Goal: Task Accomplishment & Management: Manage account settings

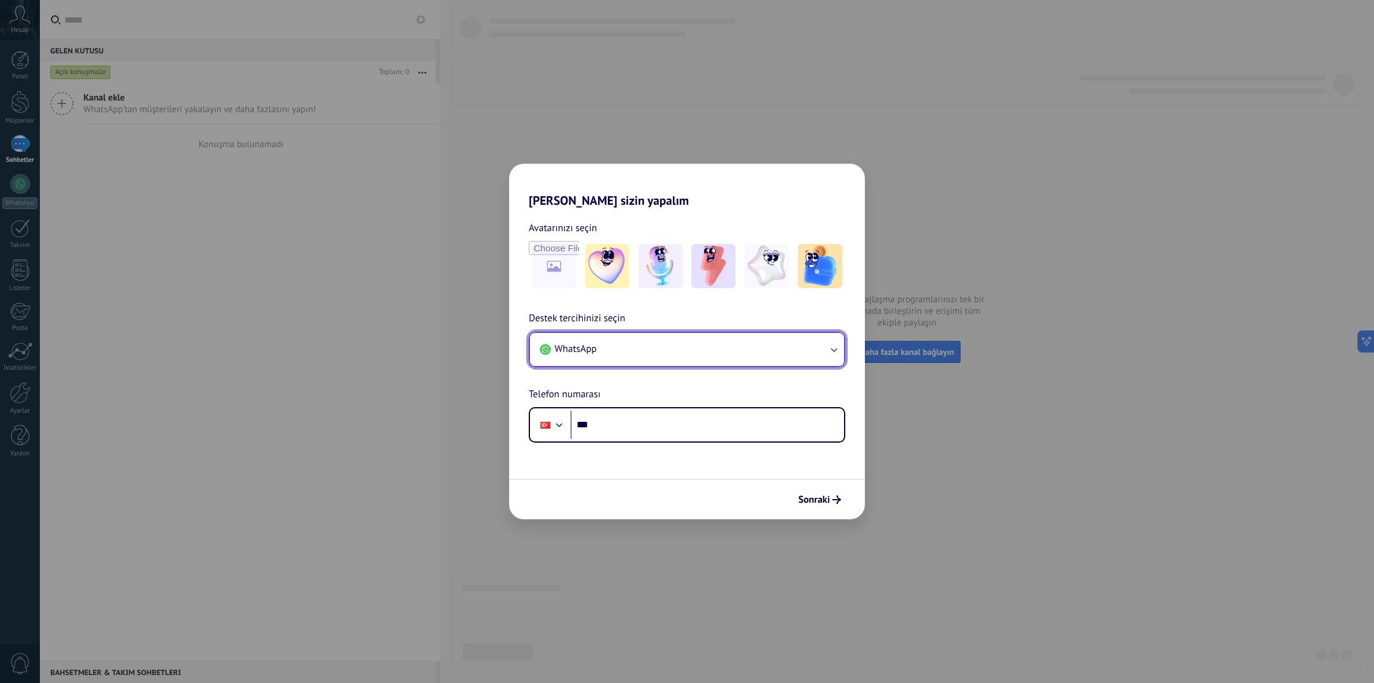
click at [835, 350] on icon "button" at bounding box center [834, 350] width 7 height 4
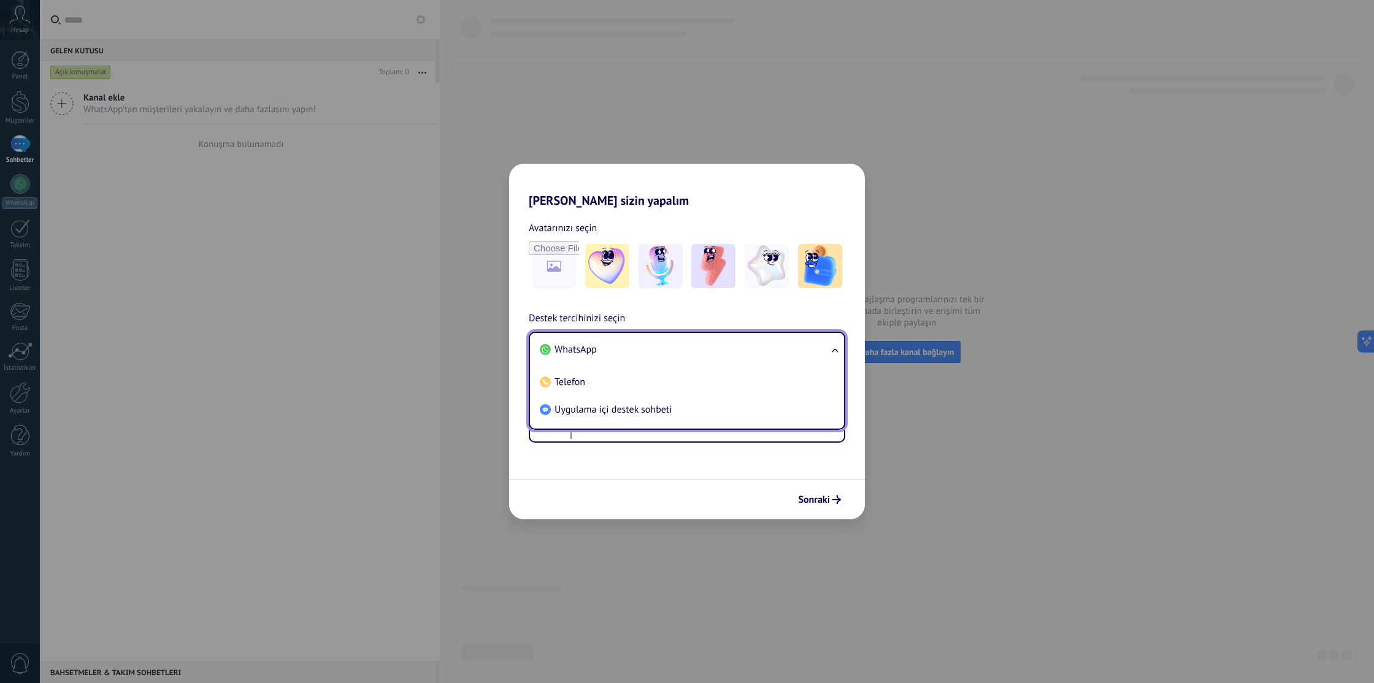
click at [835, 350] on ul "WhatsApp Telefon Uygulama içi destek sohbeti" at bounding box center [687, 381] width 317 height 98
click at [831, 298] on div "Avatarınızı seçin Destek tercihinizi seçin WhatsApp WhatsApp Telefon Uygulama i…" at bounding box center [687, 325] width 356 height 235
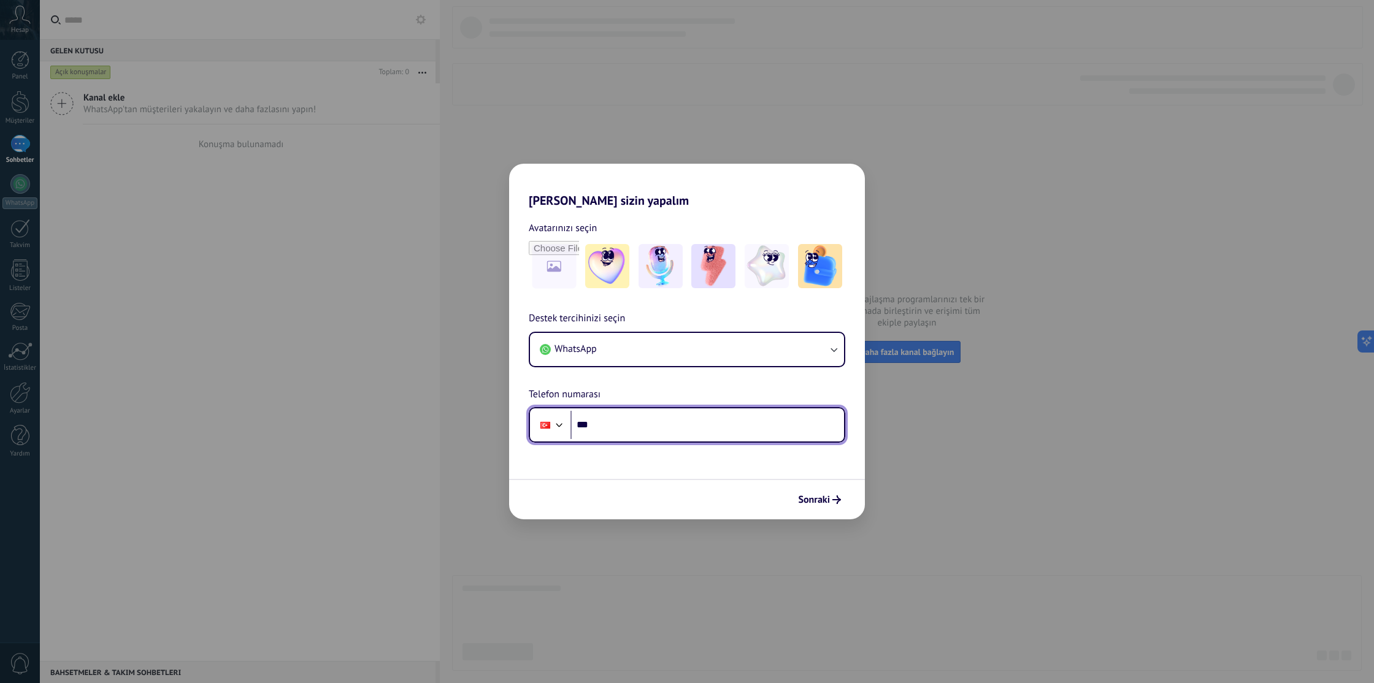
click at [681, 423] on input "***" at bounding box center [707, 425] width 274 height 28
click at [820, 496] on span "Sonraki" at bounding box center [814, 500] width 32 height 9
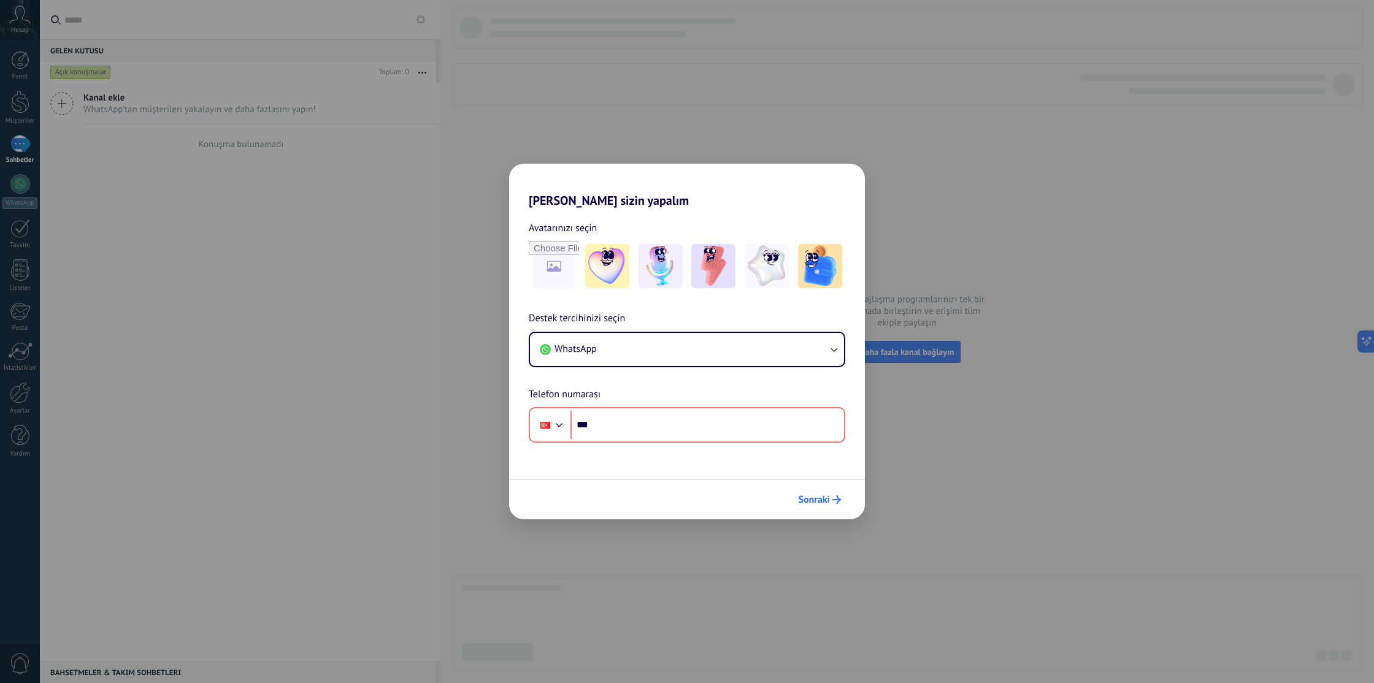
click at [820, 496] on span "Sonraki" at bounding box center [814, 500] width 32 height 9
click at [556, 276] on input "file" at bounding box center [554, 266] width 48 height 48
click at [654, 272] on img at bounding box center [661, 266] width 44 height 44
click at [830, 353] on icon "button" at bounding box center [834, 350] width 12 height 12
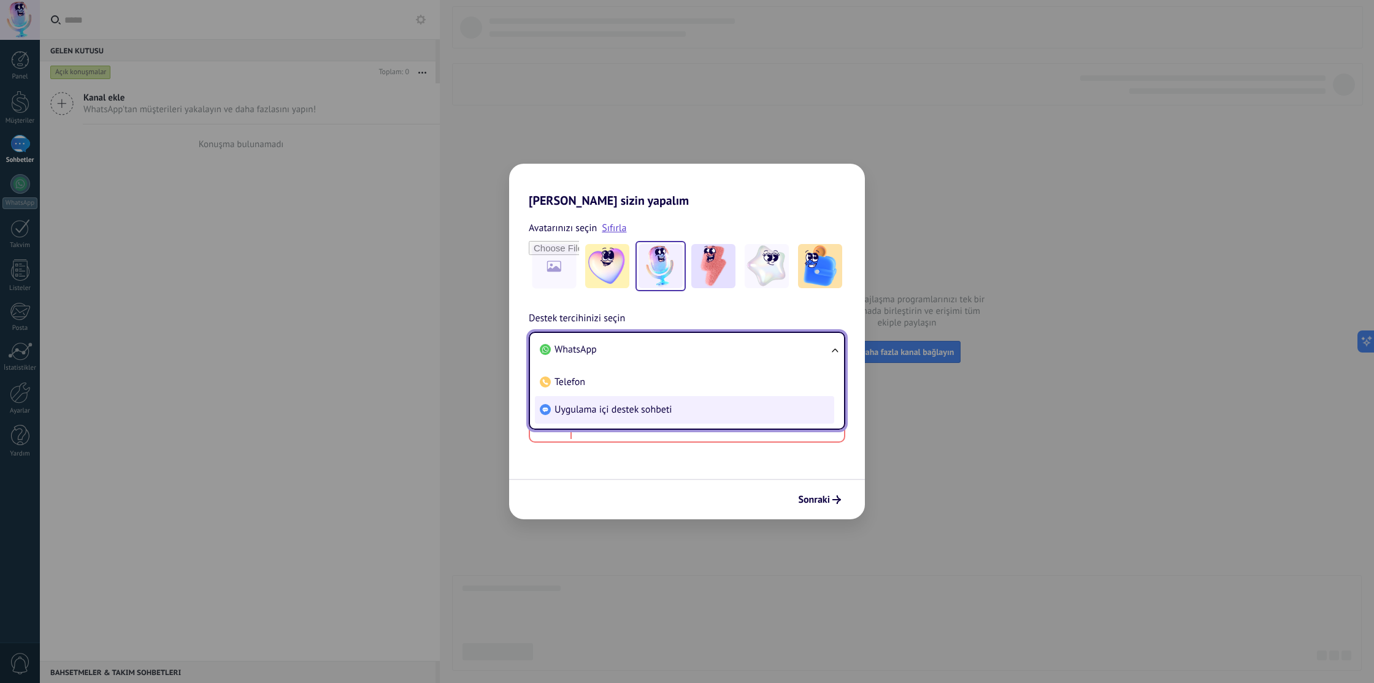
click at [782, 413] on li "Uygulama içi destek sohbeti" at bounding box center [684, 410] width 299 height 28
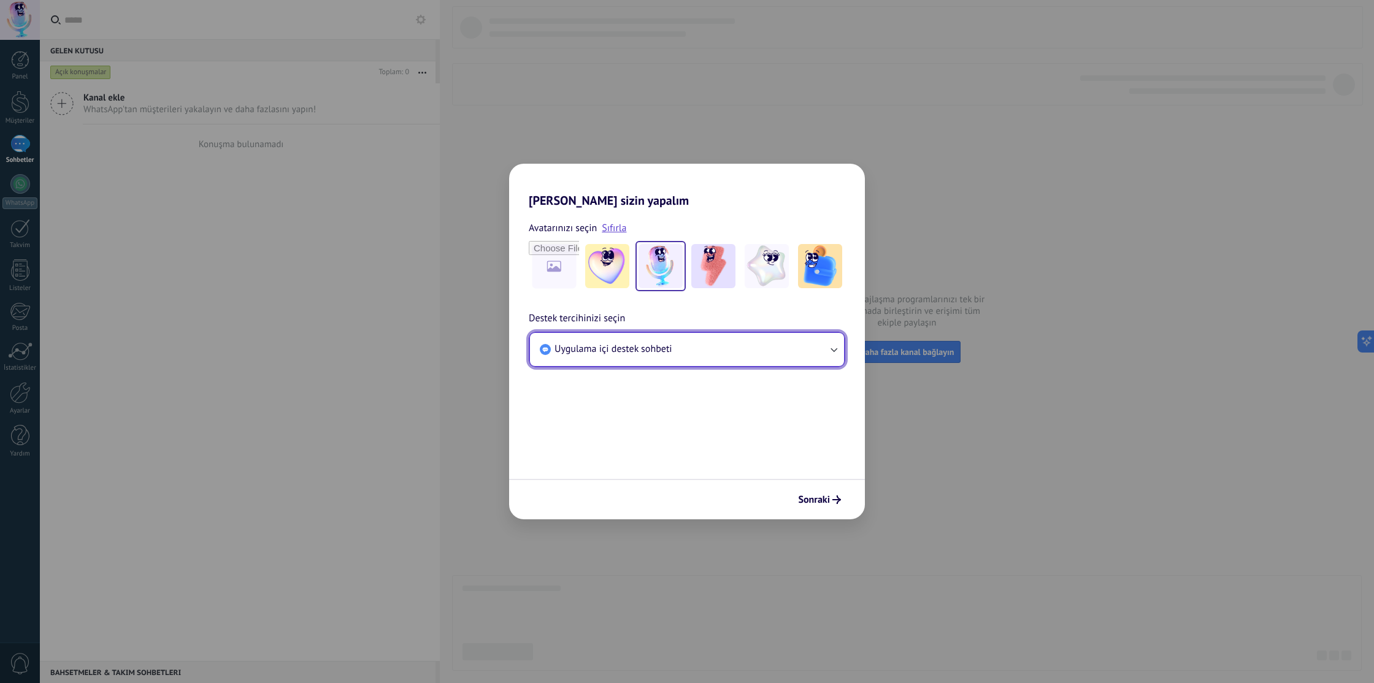
click at [809, 353] on button "Uygulama içi destek sohbeti" at bounding box center [687, 349] width 314 height 33
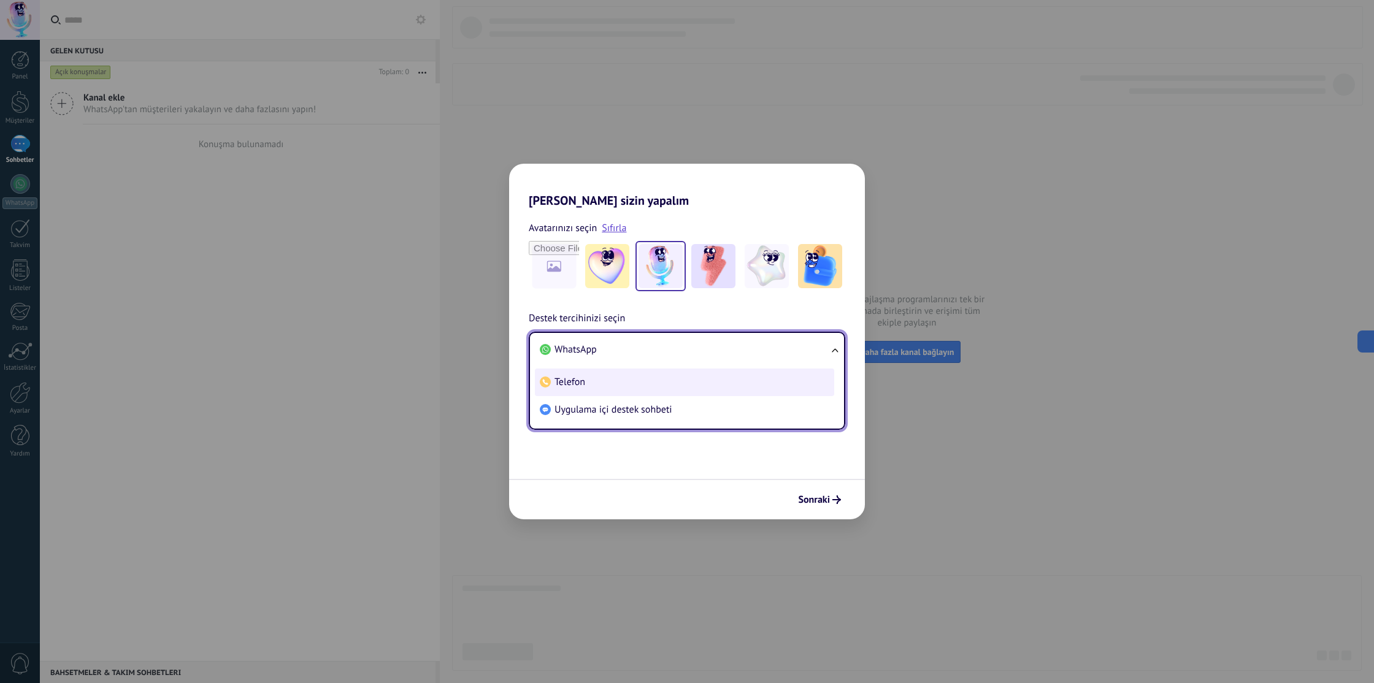
click at [750, 380] on li "Telefon" at bounding box center [684, 383] width 299 height 28
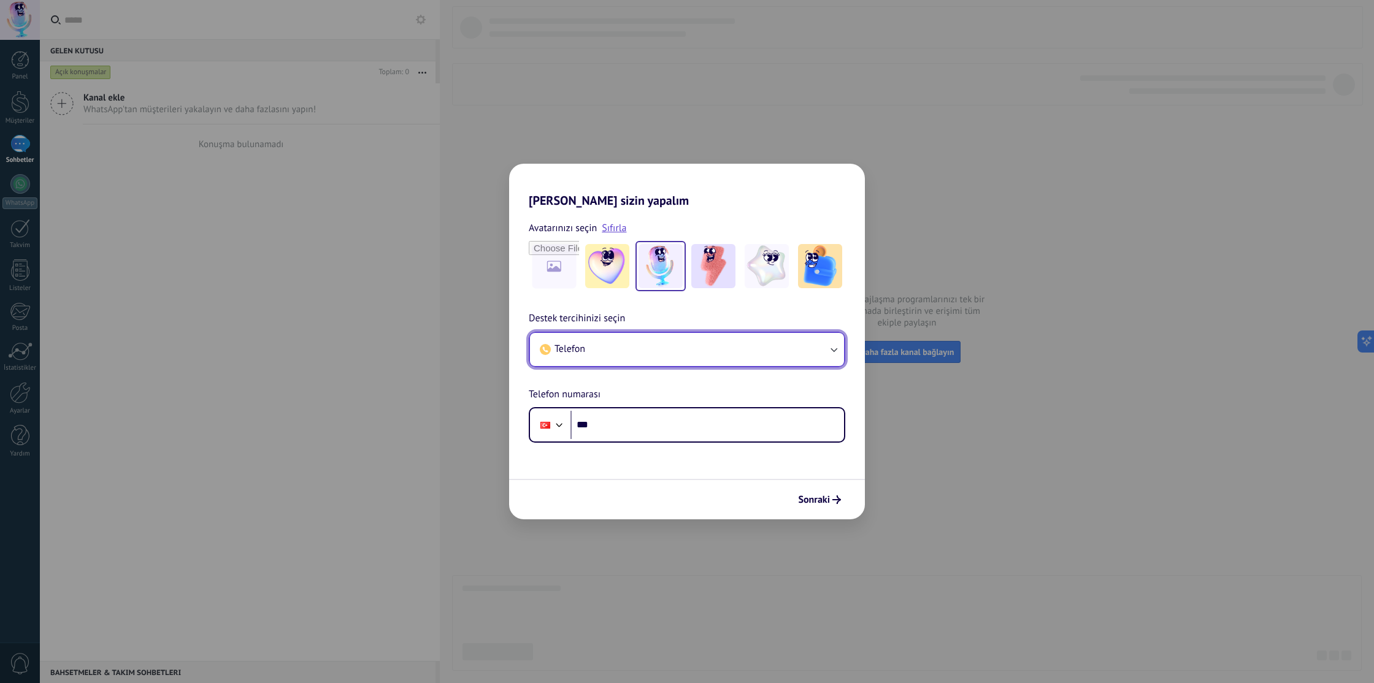
click at [777, 355] on button "Telefon" at bounding box center [687, 349] width 314 height 33
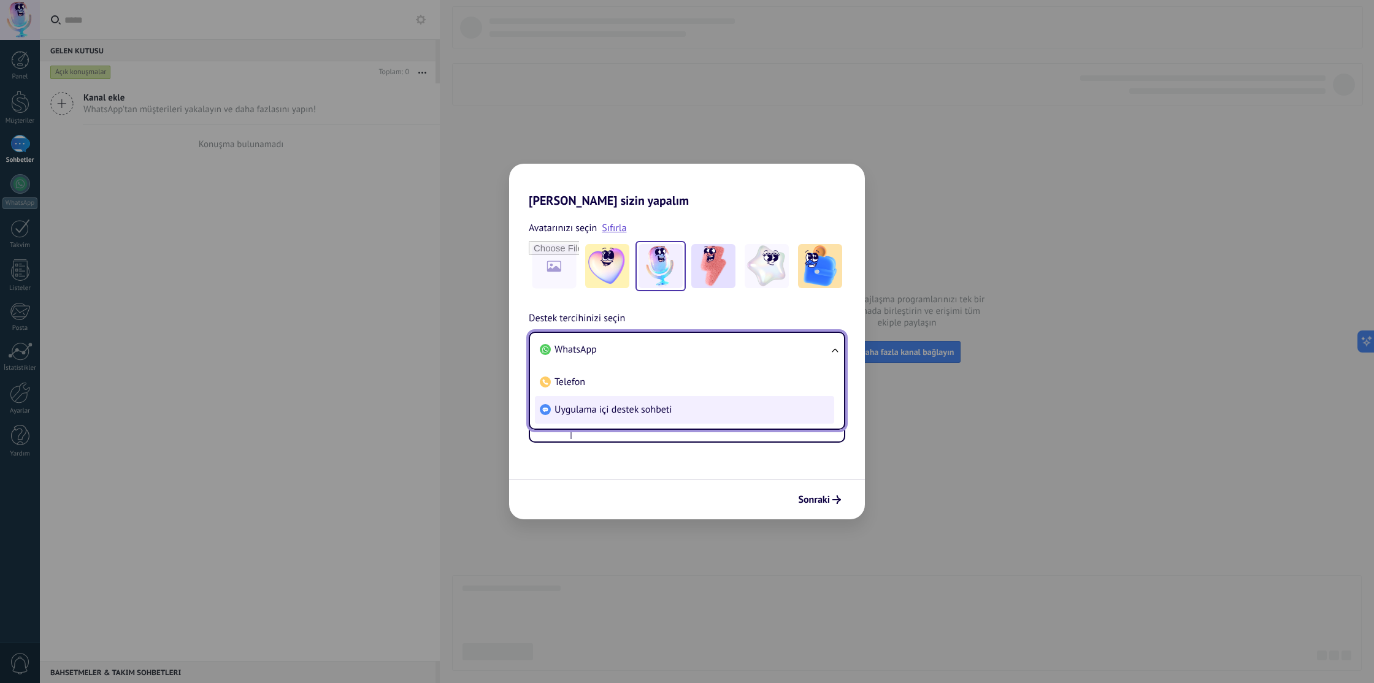
click at [745, 406] on li "Uygulama içi destek sohbeti" at bounding box center [684, 410] width 299 height 28
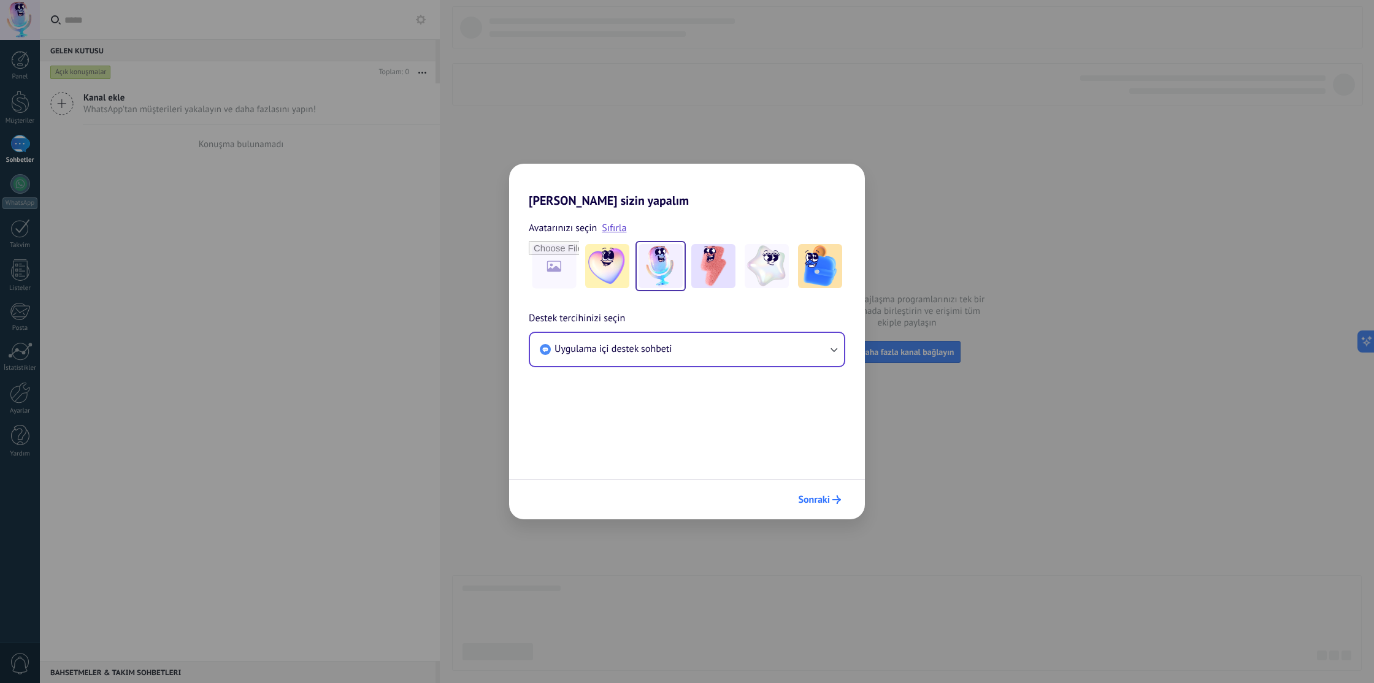
click at [821, 501] on span "Sonraki" at bounding box center [814, 500] width 32 height 9
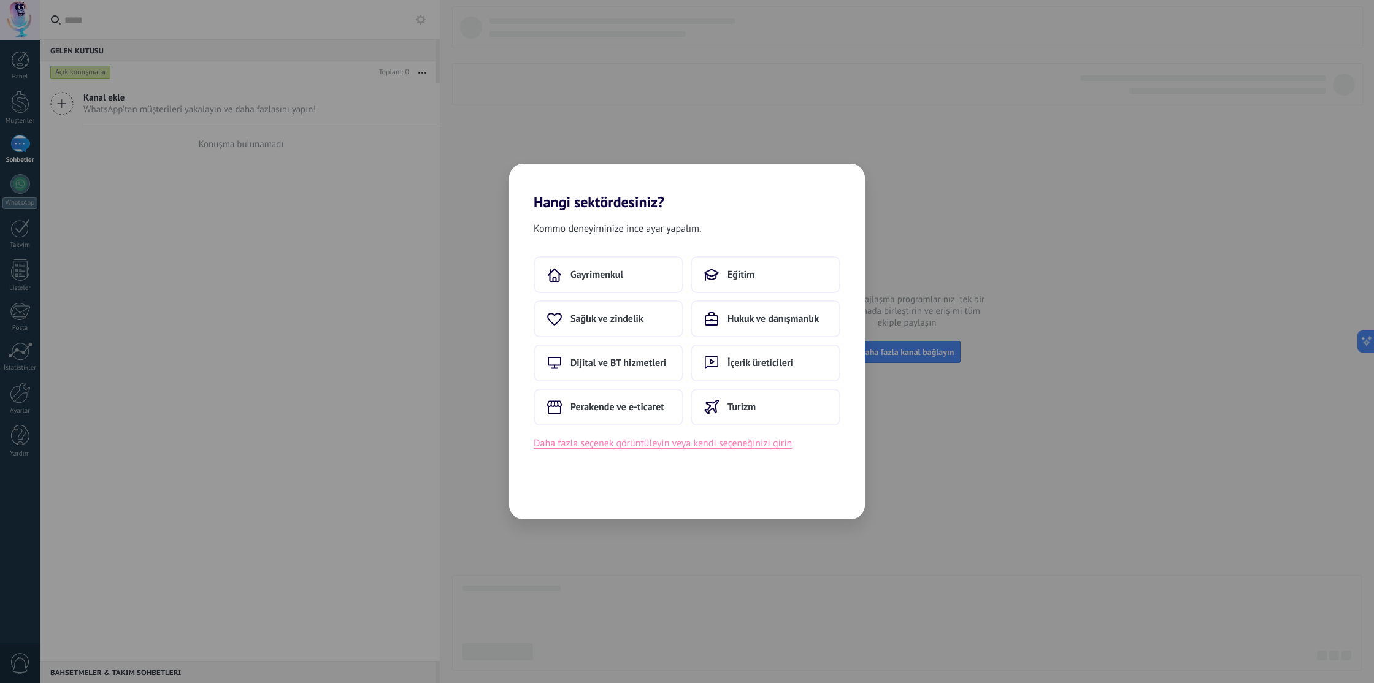
click at [654, 444] on button "Daha fazla seçenek görüntüleyin veya kendi seçeneğinizi girin" at bounding box center [663, 444] width 258 height 16
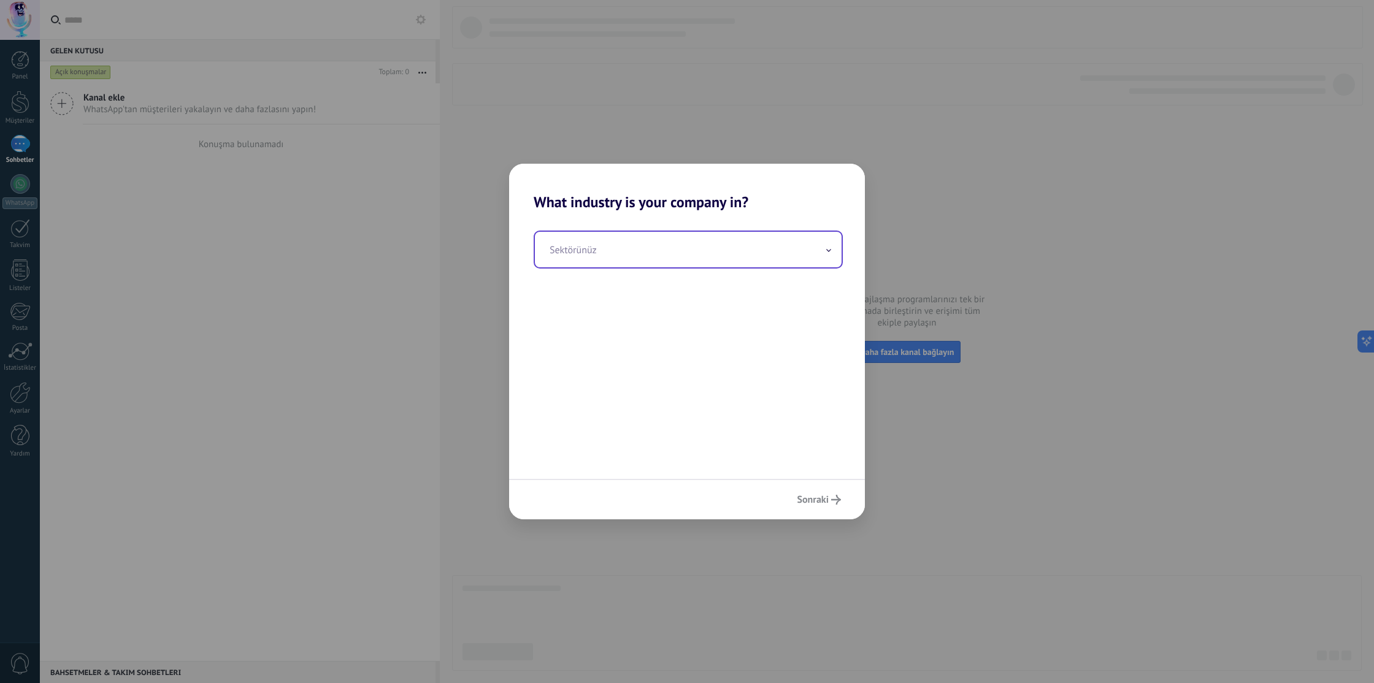
click at [690, 257] on input "text" at bounding box center [688, 250] width 307 height 36
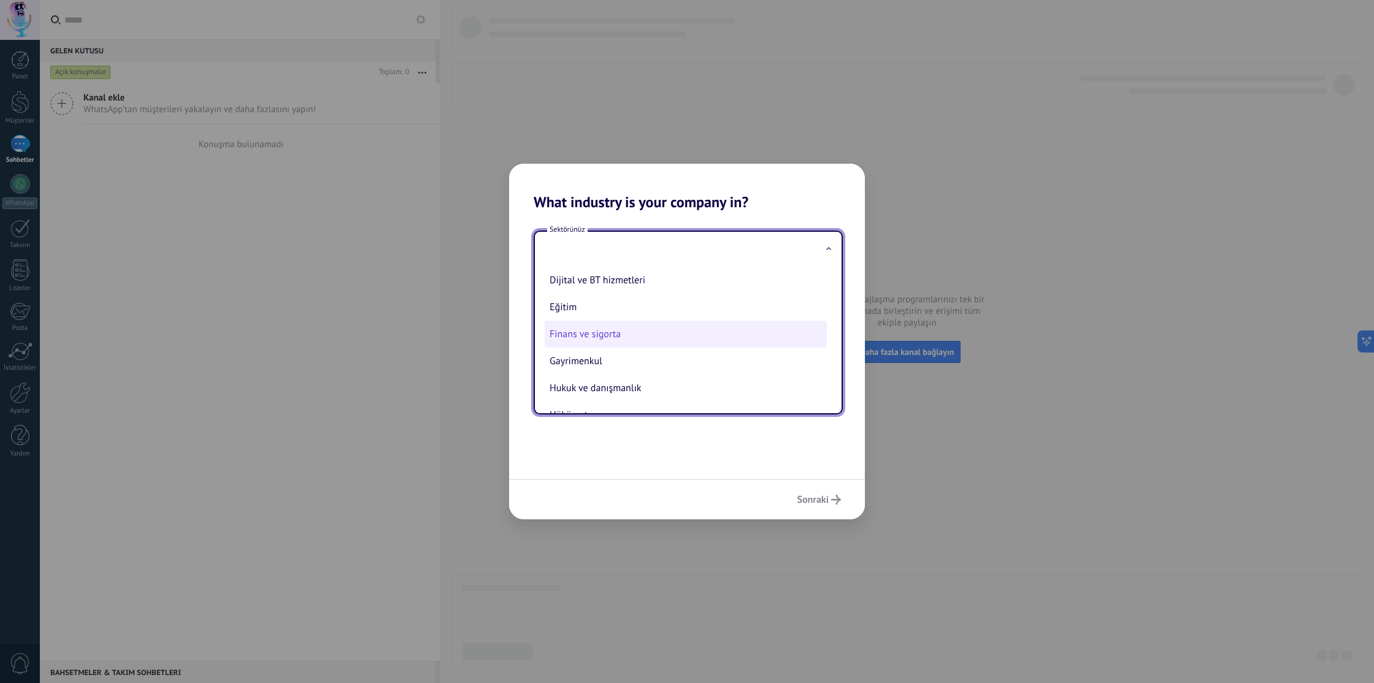
scroll to position [1, 0]
click at [681, 336] on li "Finans ve sigorta" at bounding box center [686, 336] width 282 height 27
type input "**********"
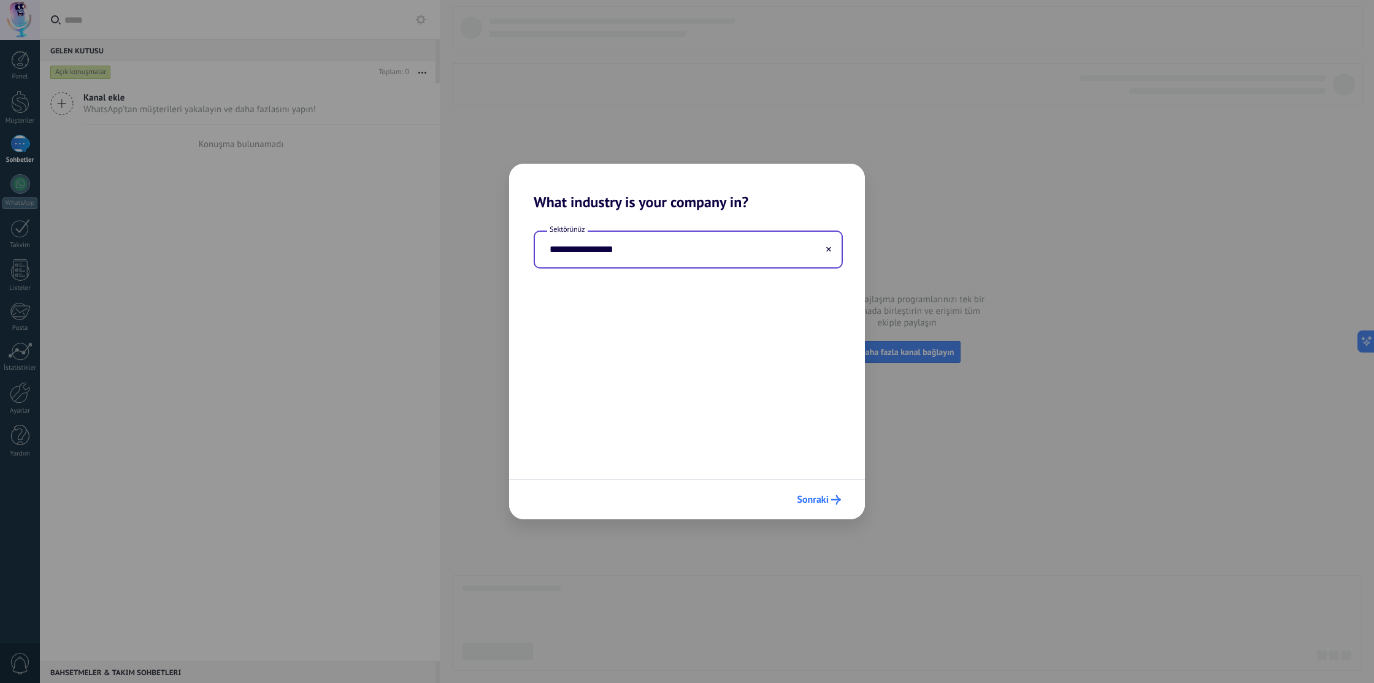
click at [811, 499] on span "Sonraki" at bounding box center [813, 500] width 32 height 9
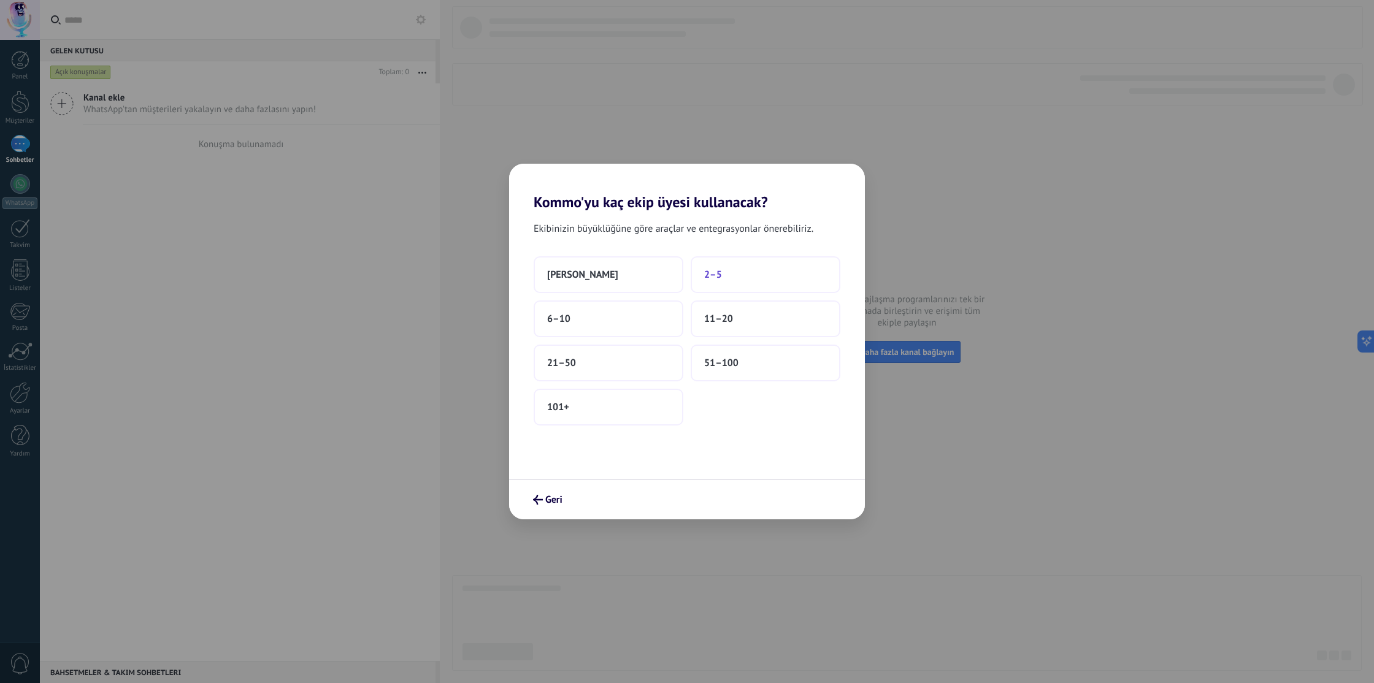
click at [789, 274] on button "2–5" at bounding box center [766, 274] width 150 height 37
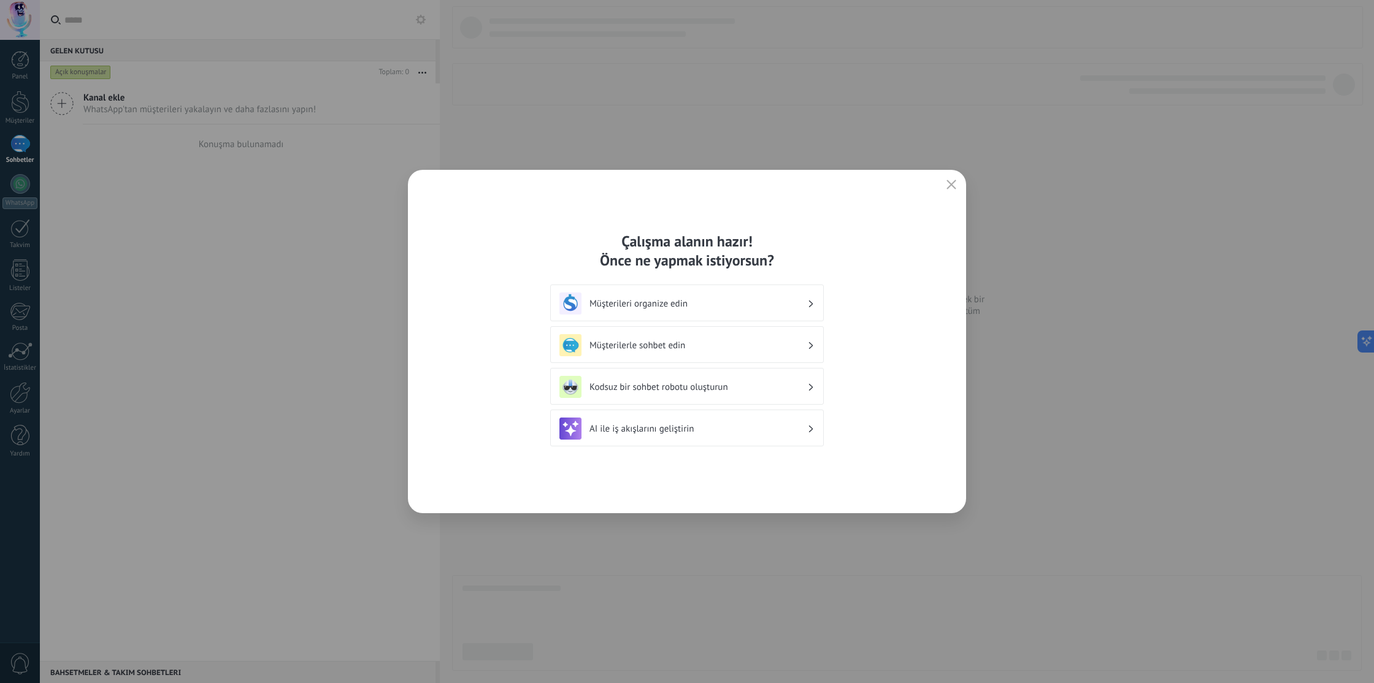
click at [758, 454] on div "Çalışma alanın hazır! Önce ne yapmak istiyorsun? Müşterileri organize edin Müşt…" at bounding box center [687, 342] width 558 height 344
click at [766, 425] on h3 "AI ile iş akışlarını geliştirin" at bounding box center [699, 429] width 218 height 12
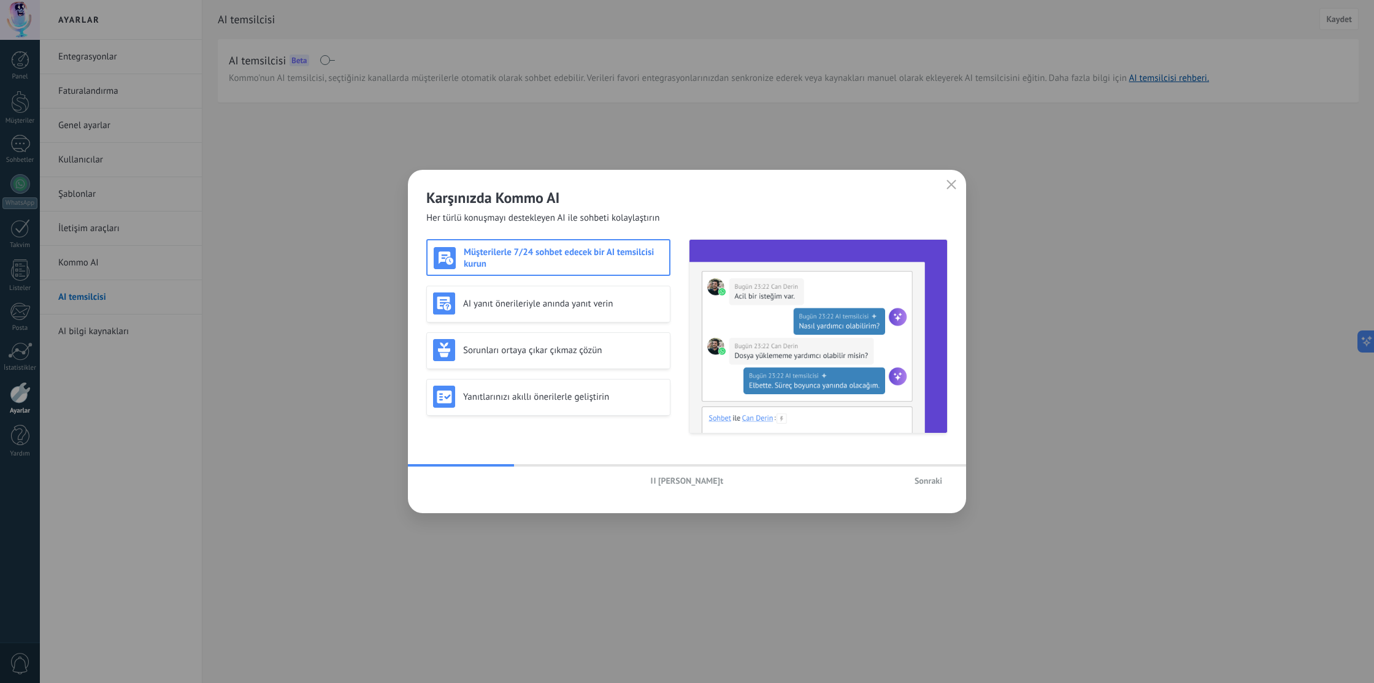
click at [637, 260] on h3 "Müşterilerle 7/24 sohbet edecek bir AI temsilcisi kurun" at bounding box center [563, 258] width 199 height 23
click at [926, 480] on span "Sonraki" at bounding box center [929, 481] width 28 height 9
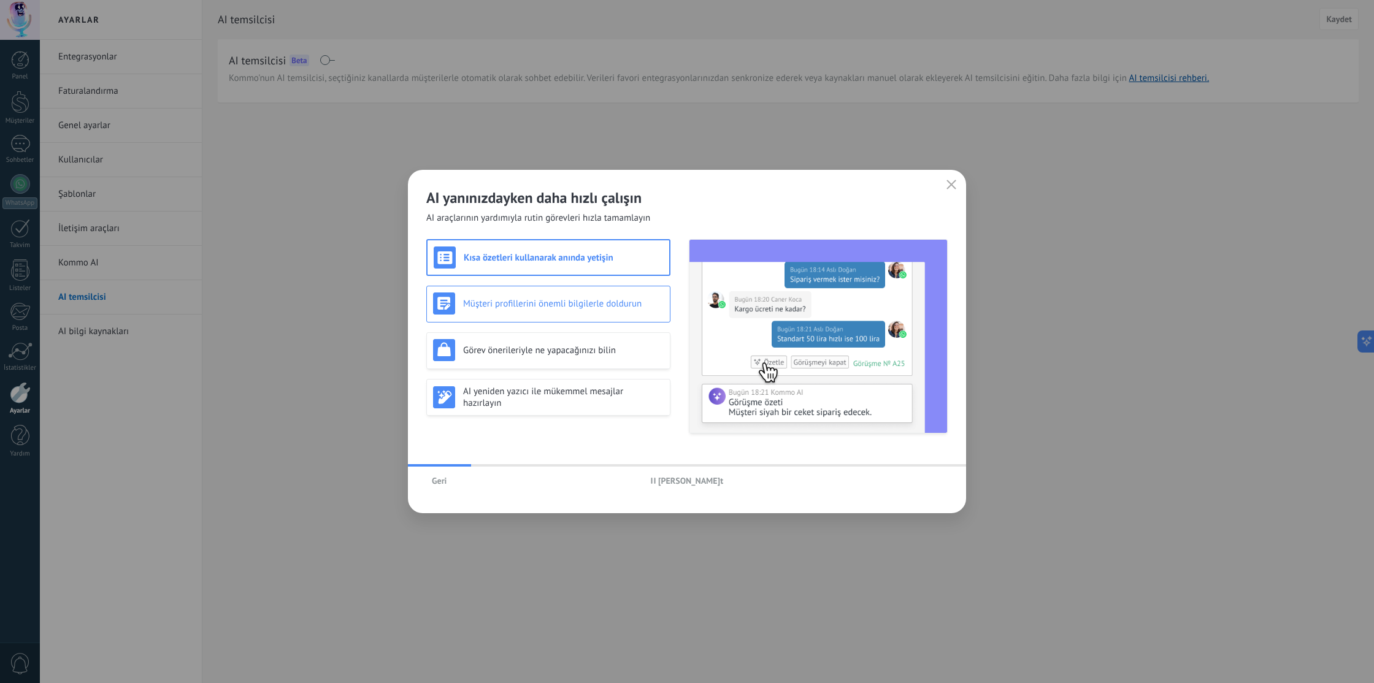
click at [571, 299] on h3 "Müşteri profillerini önemli bilgilerle doldurun" at bounding box center [563, 304] width 201 height 12
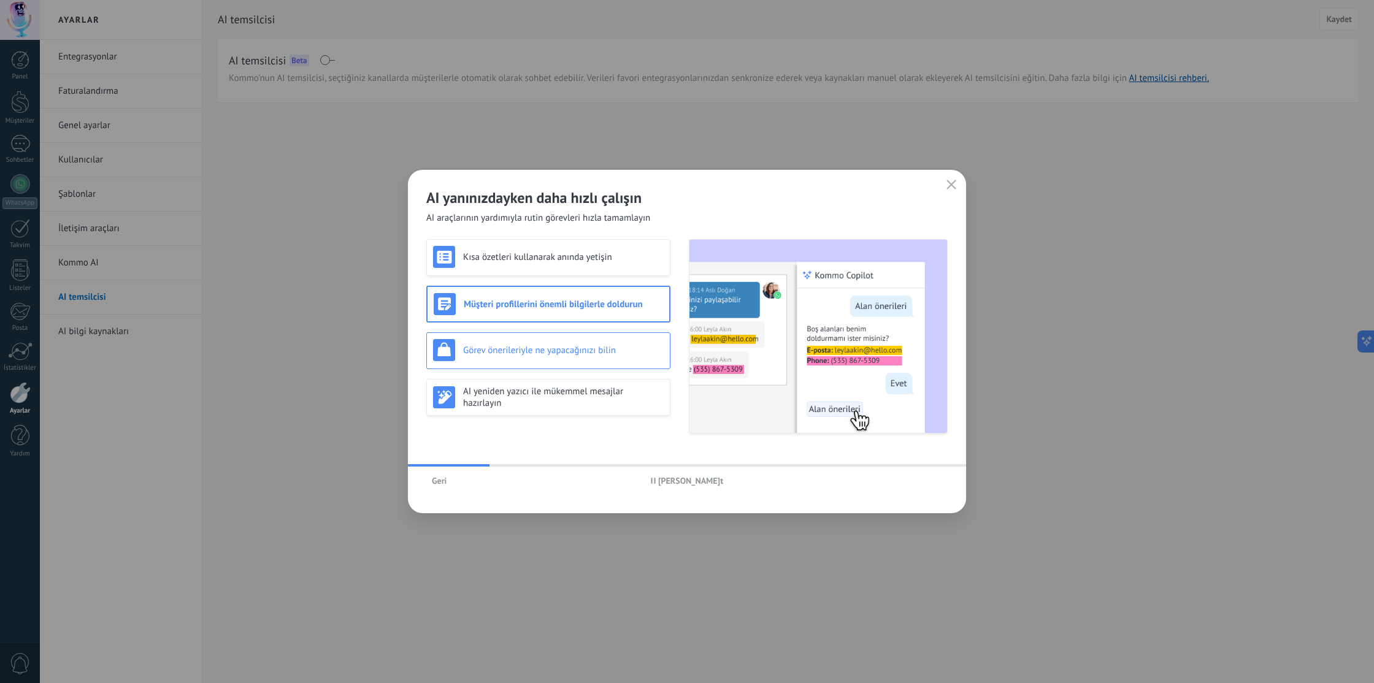
click at [561, 342] on div "Görev önerileriyle ne yapacağınızı bilin" at bounding box center [548, 350] width 231 height 22
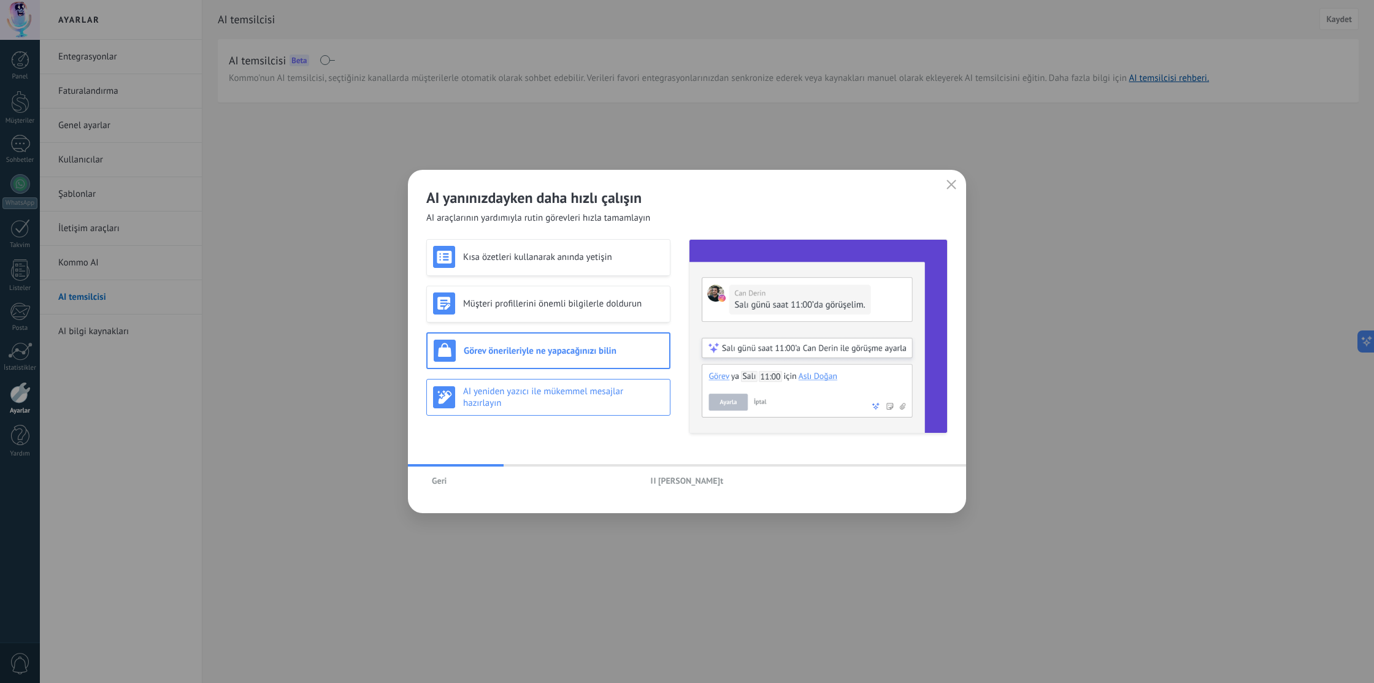
click at [558, 386] on h3 "AI yeniden yazıcı ile mükemmel mesajlar hazırlayın" at bounding box center [563, 397] width 201 height 23
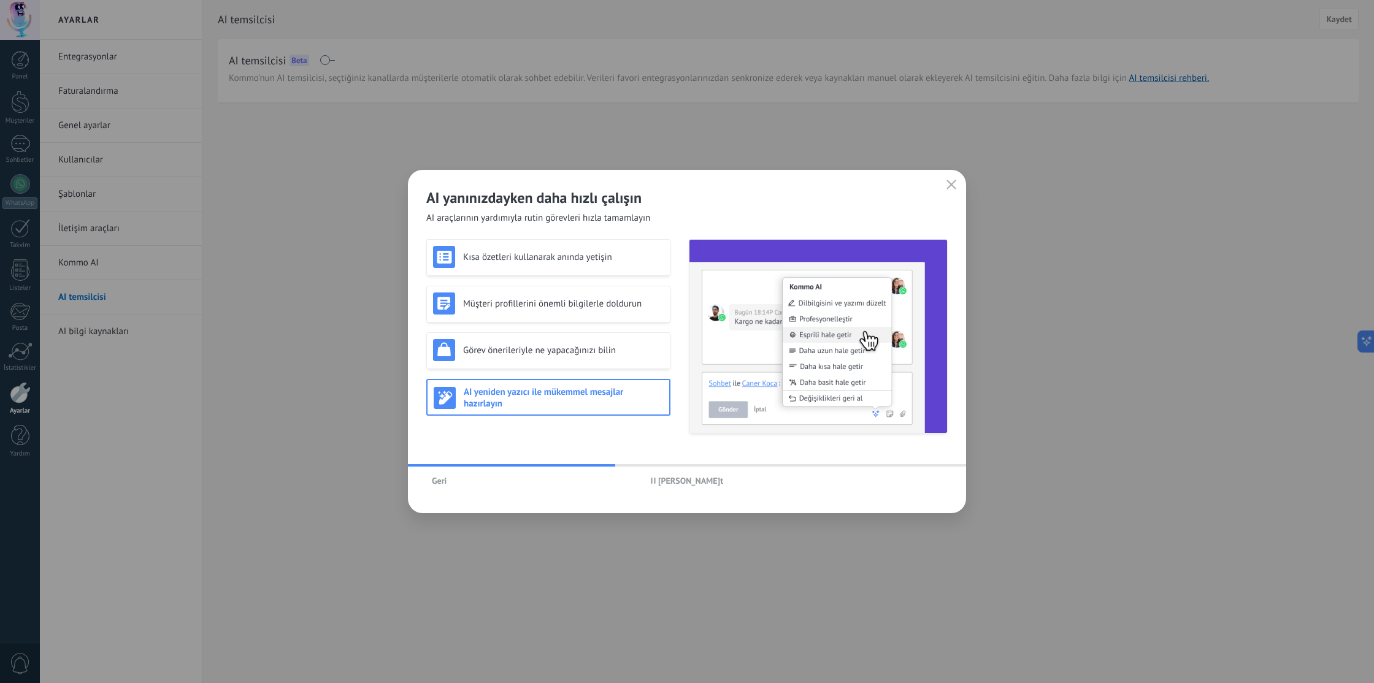
click at [950, 186] on icon "button" at bounding box center [952, 185] width 10 height 10
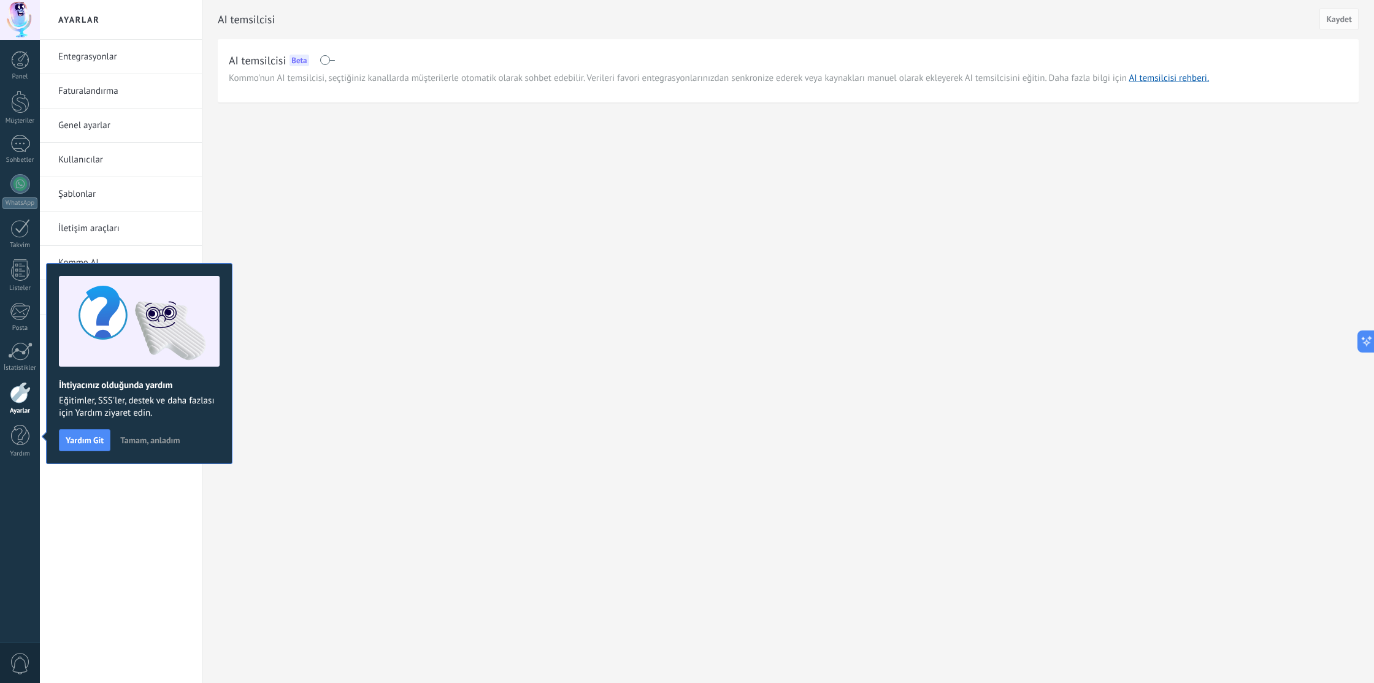
click at [360, 458] on div "Ayarlar Entegrasyonlar Faturalandırma Genel ayarlar Kullanıcılar Şablonlar İlet…" at bounding box center [707, 341] width 1334 height 683
click at [316, 267] on div "Ayarlar Entegrasyonlar Faturalandırma Genel ayarlar Kullanıcılar Şablonlar İlet…" at bounding box center [707, 341] width 1334 height 683
click at [144, 438] on span "Tamam, anladım" at bounding box center [150, 440] width 60 height 9
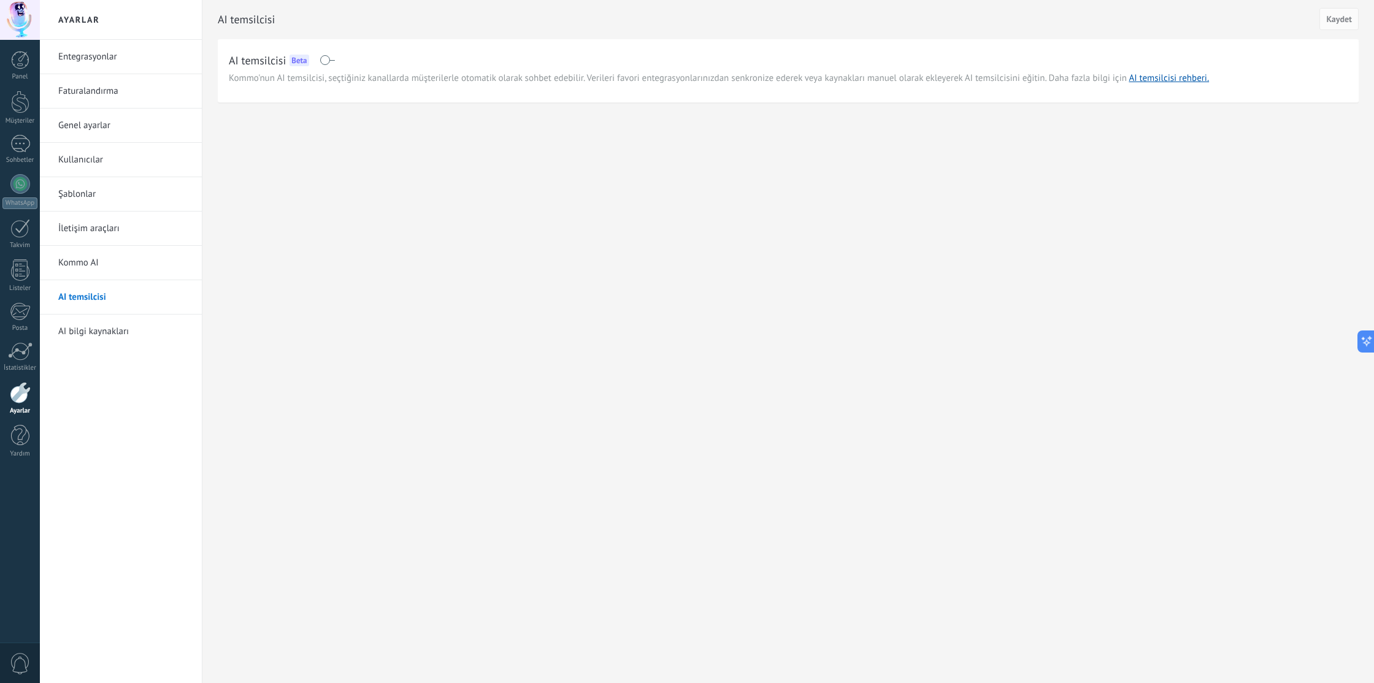
click at [86, 260] on link "Kommo AI" at bounding box center [123, 263] width 131 height 34
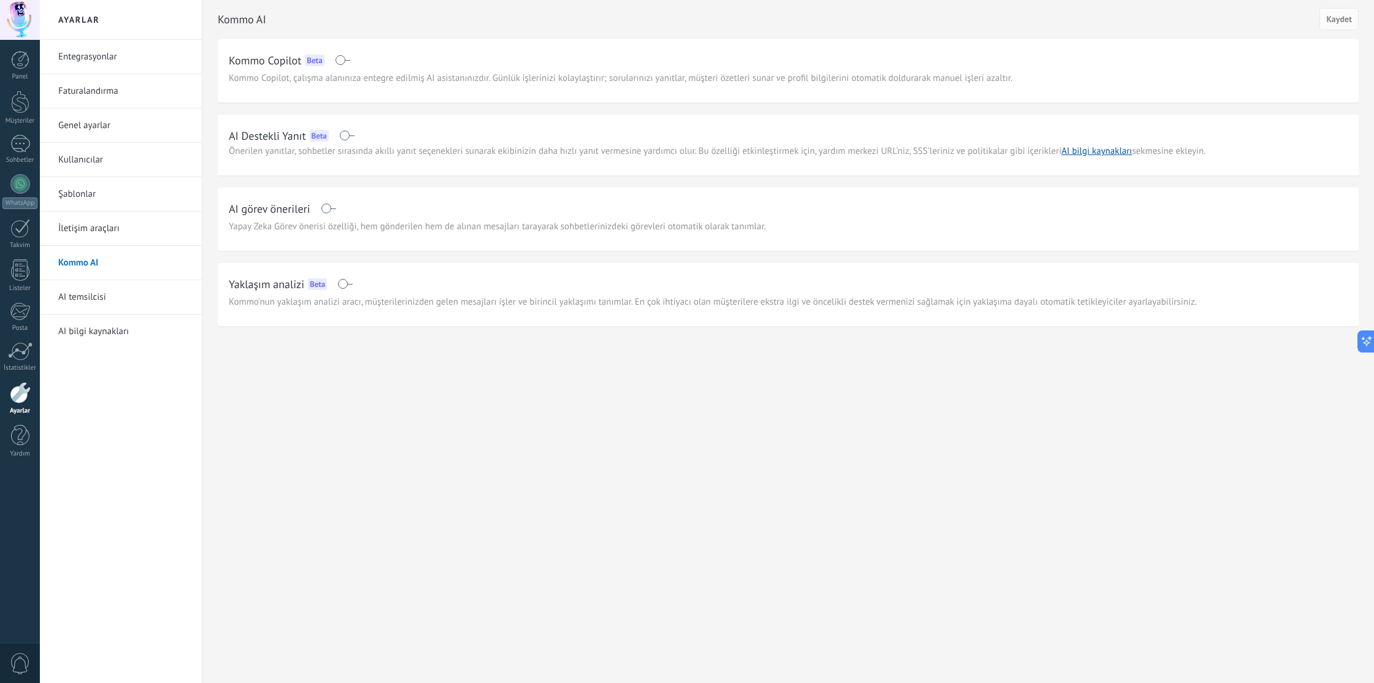
click at [372, 213] on div "AI görev önerileri" at bounding box center [788, 209] width 1119 height 20
click at [329, 209] on span at bounding box center [328, 209] width 15 height 10
click at [351, 135] on span at bounding box center [346, 136] width 15 height 10
click at [1335, 23] on span "Kaydet" at bounding box center [1339, 19] width 26 height 9
click at [123, 295] on link "AI temsilcisi" at bounding box center [123, 297] width 131 height 34
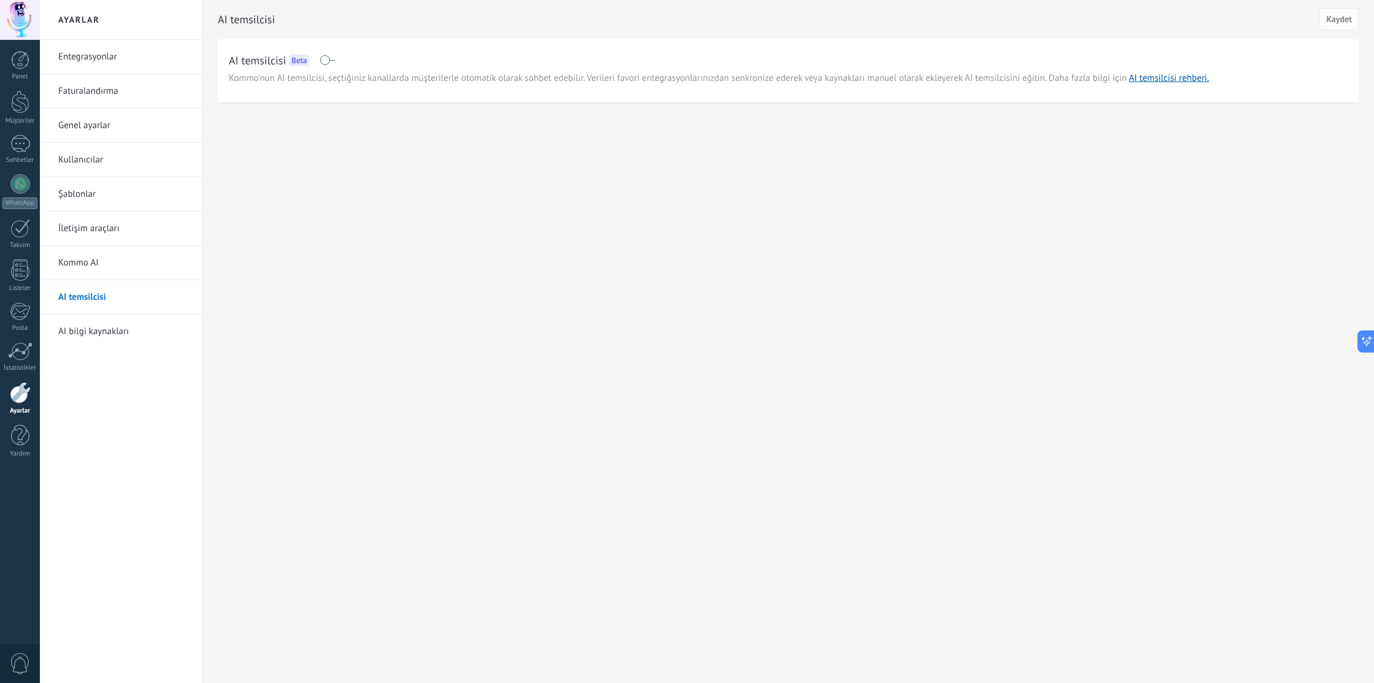
click at [329, 60] on span at bounding box center [327, 60] width 15 height 10
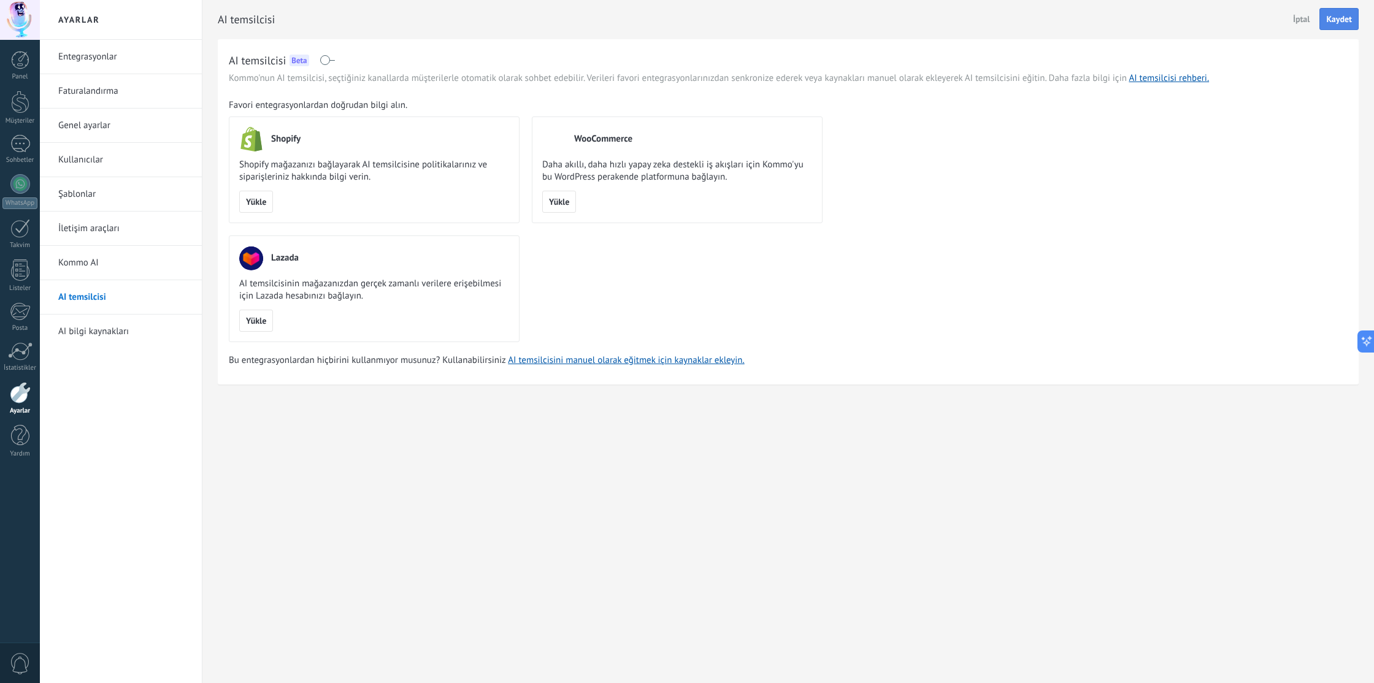
click at [1335, 25] on button "Kaydet" at bounding box center [1338, 19] width 39 height 22
click at [119, 335] on link "AI bilgi kaynakları" at bounding box center [123, 332] width 131 height 34
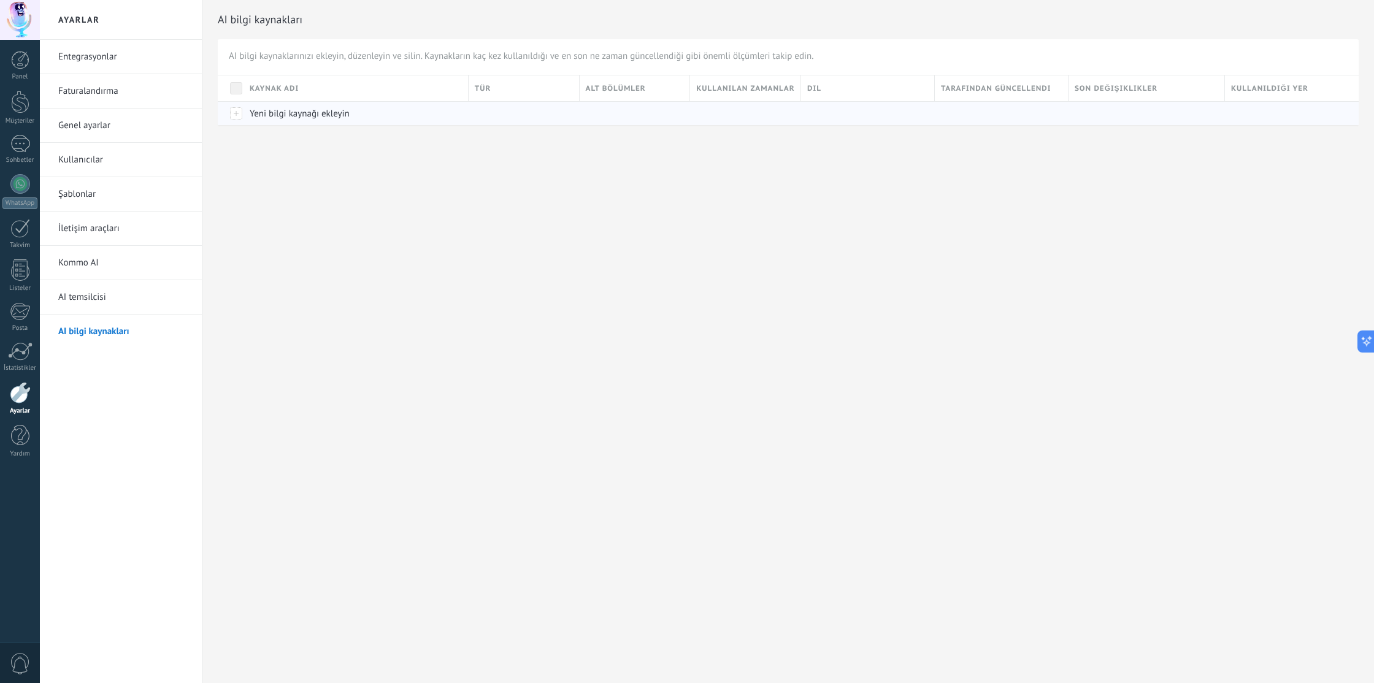
click at [237, 115] on div at bounding box center [231, 113] width 26 height 24
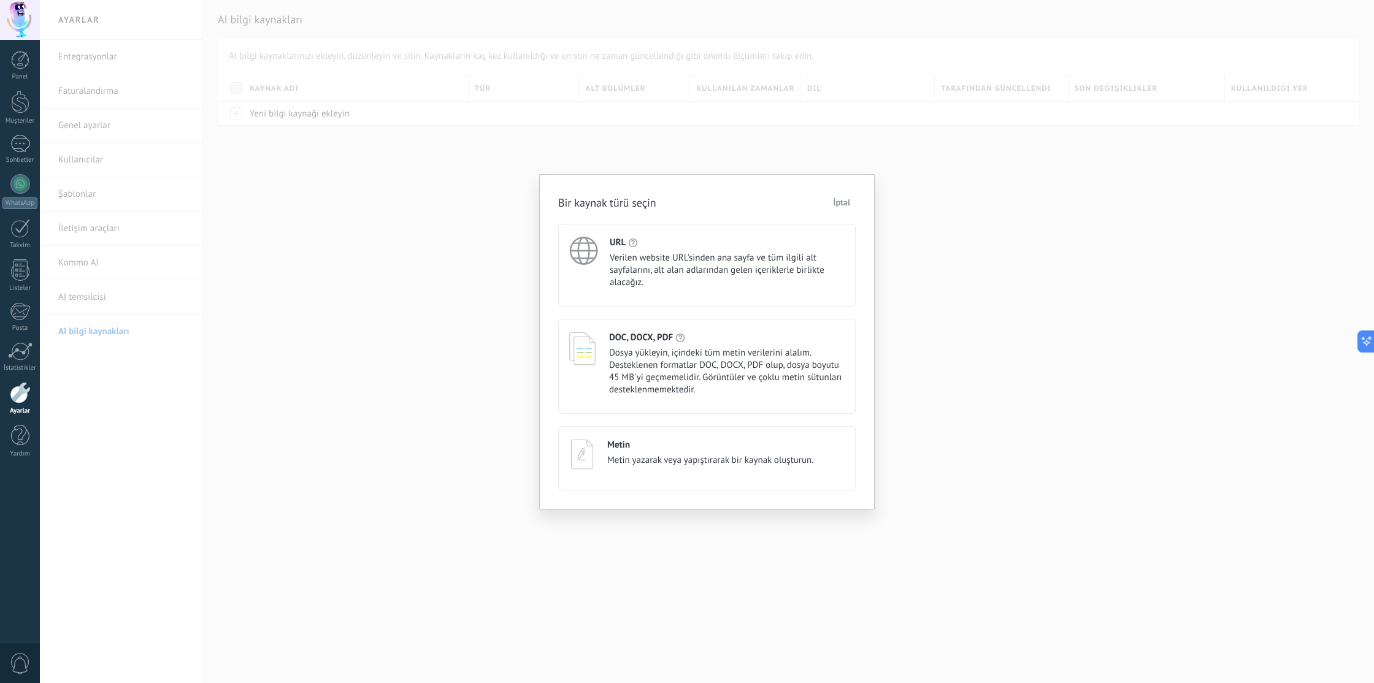
click at [740, 375] on span "Dosya yükleyin, içindeki tüm metin verilerini alalım. Desteklenen formatlar DOC…" at bounding box center [727, 371] width 236 height 49
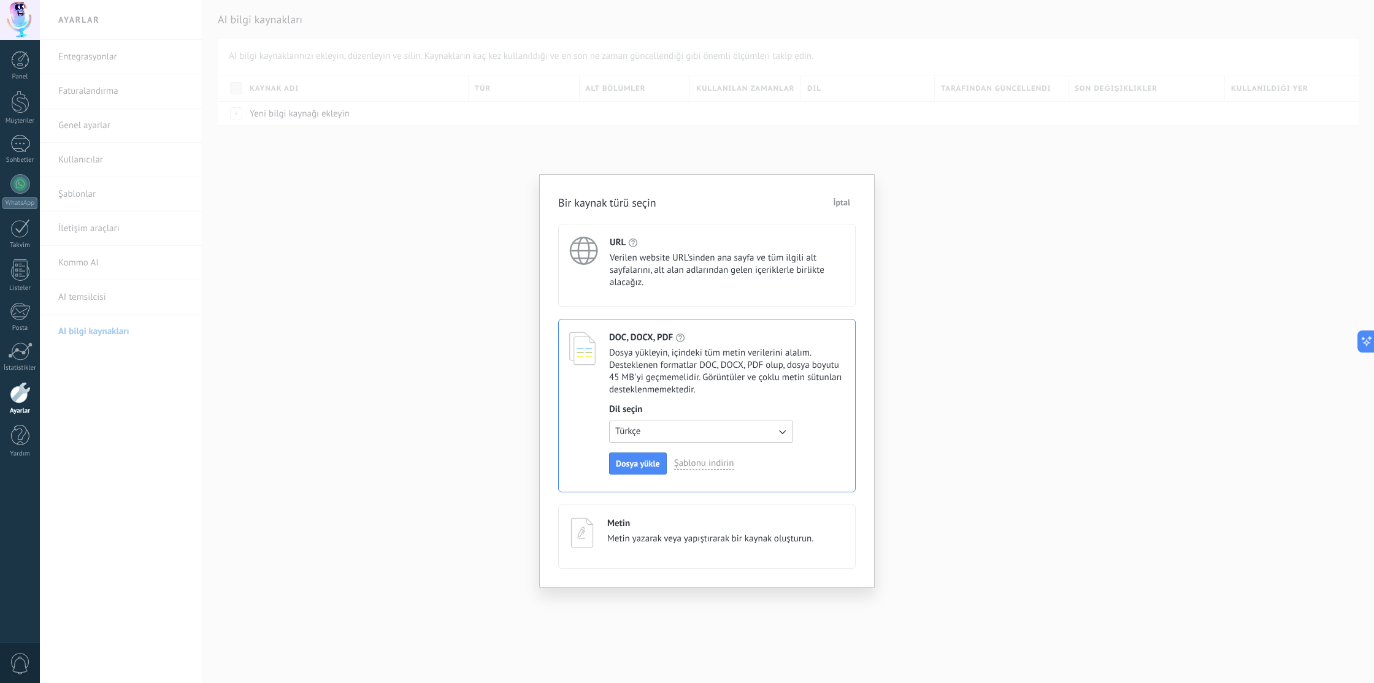
click at [844, 199] on span "İptal" at bounding box center [842, 202] width 17 height 9
